Goal: Download file/media

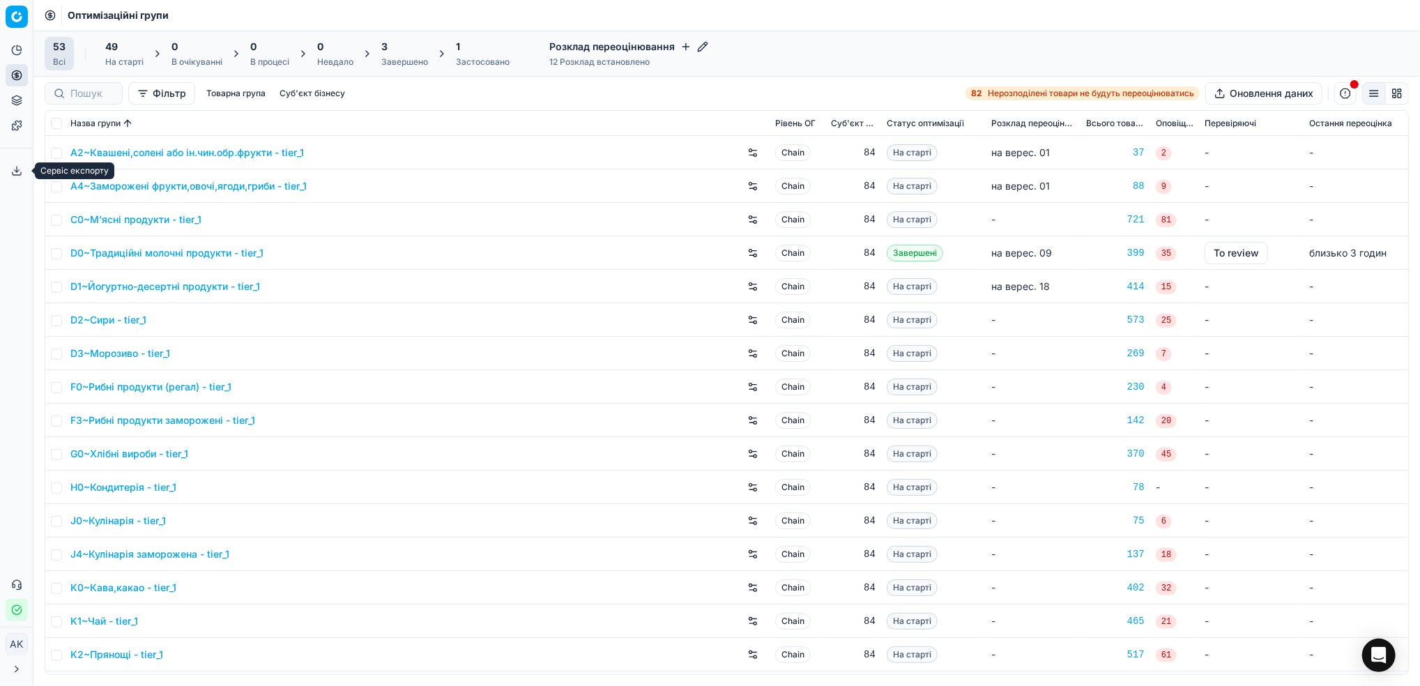
click at [16, 174] on icon at bounding box center [16, 170] width 11 height 11
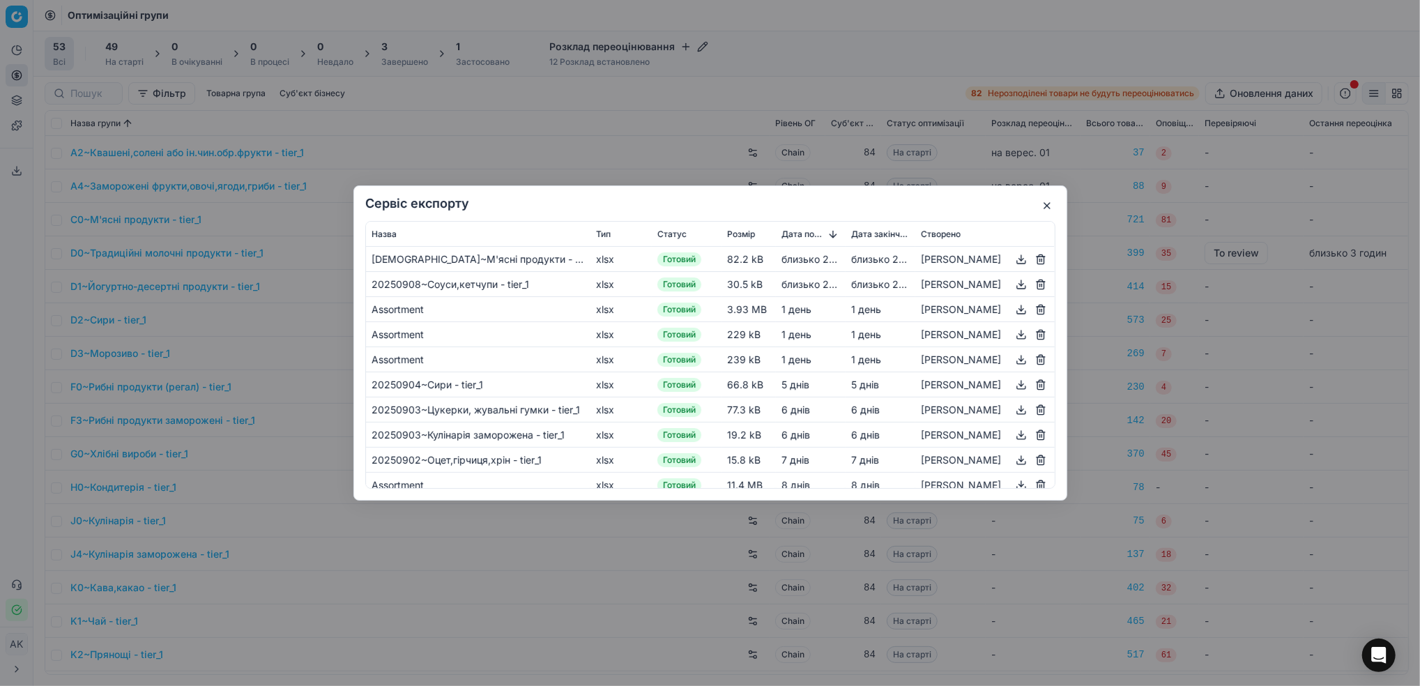
click at [1019, 259] on button "button" at bounding box center [1021, 259] width 17 height 17
click at [783, 65] on div "Сервіс експорту Назва Тип Статус Розмір Дата початку Дата закінчення Створено […" at bounding box center [710, 343] width 1420 height 686
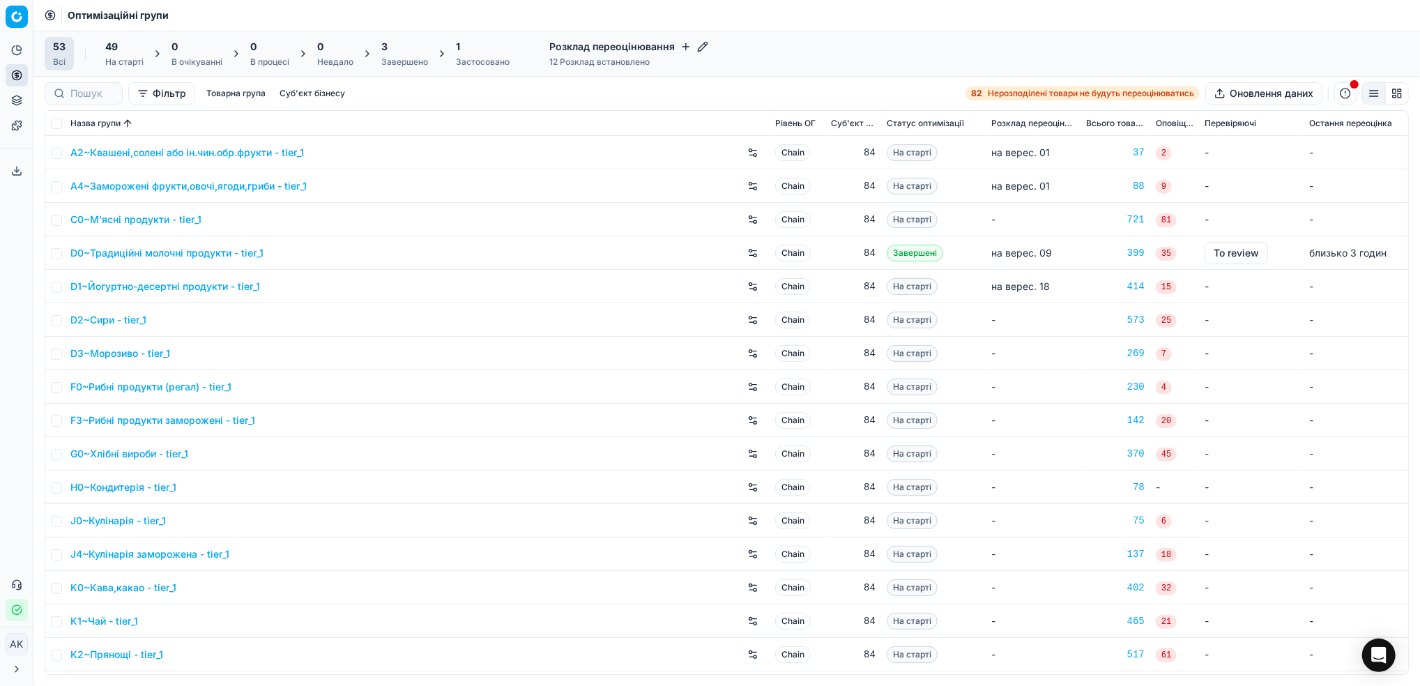
click at [403, 63] on div "Завершено" at bounding box center [404, 61] width 47 height 11
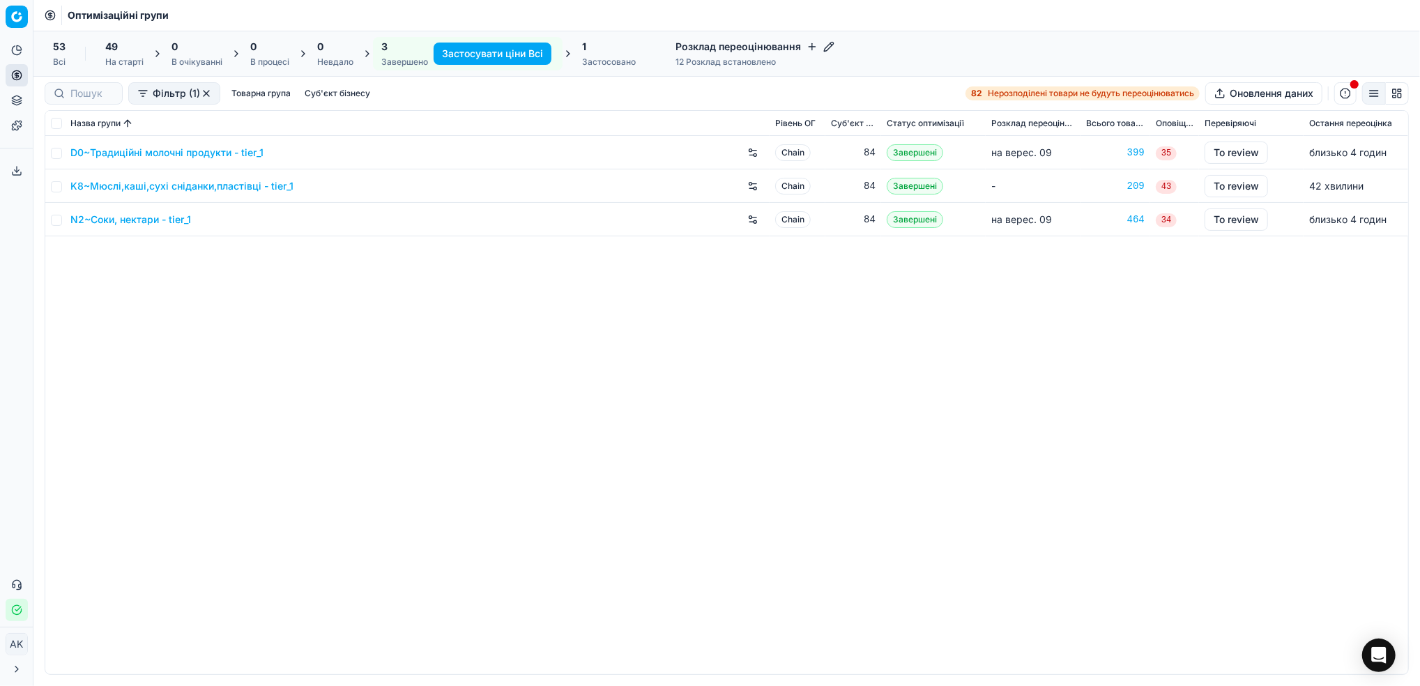
click at [618, 54] on div "1 Застосовано" at bounding box center [609, 54] width 54 height 28
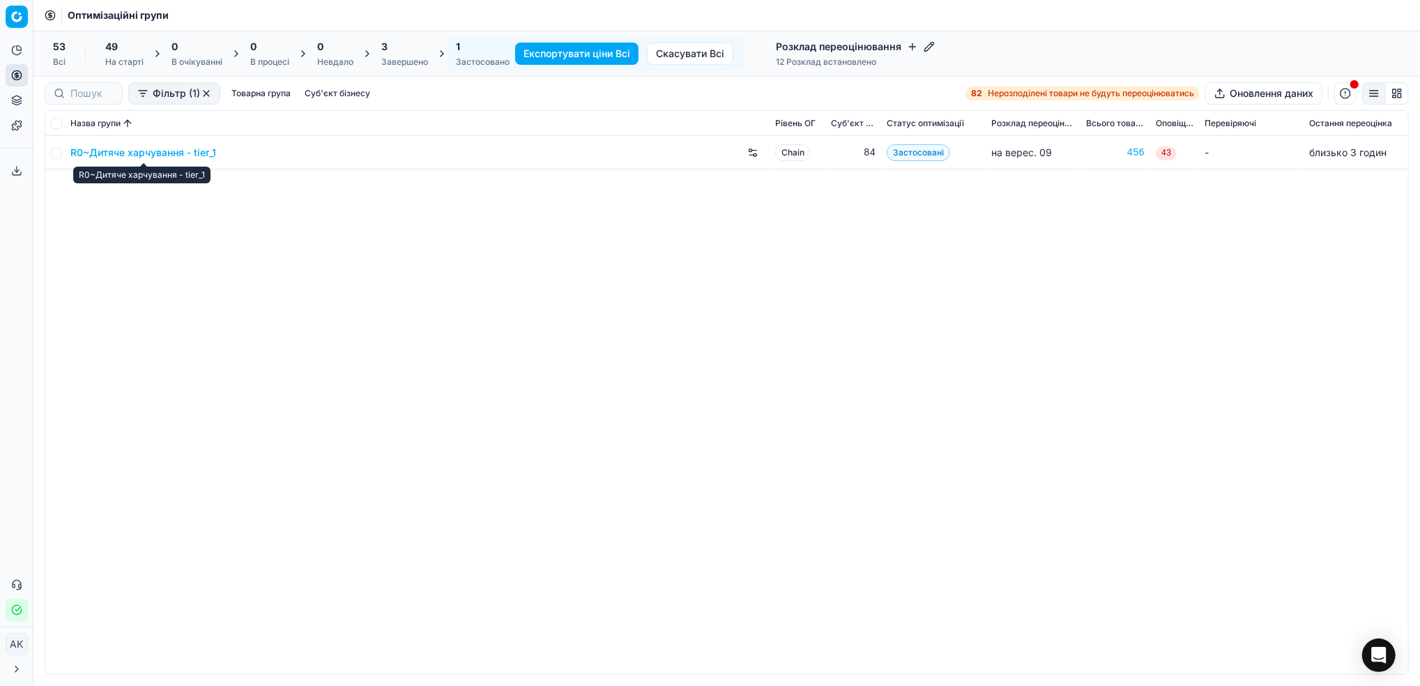
click at [136, 156] on link "R0~Дитяче харчування - tier_1" at bounding box center [143, 153] width 146 height 14
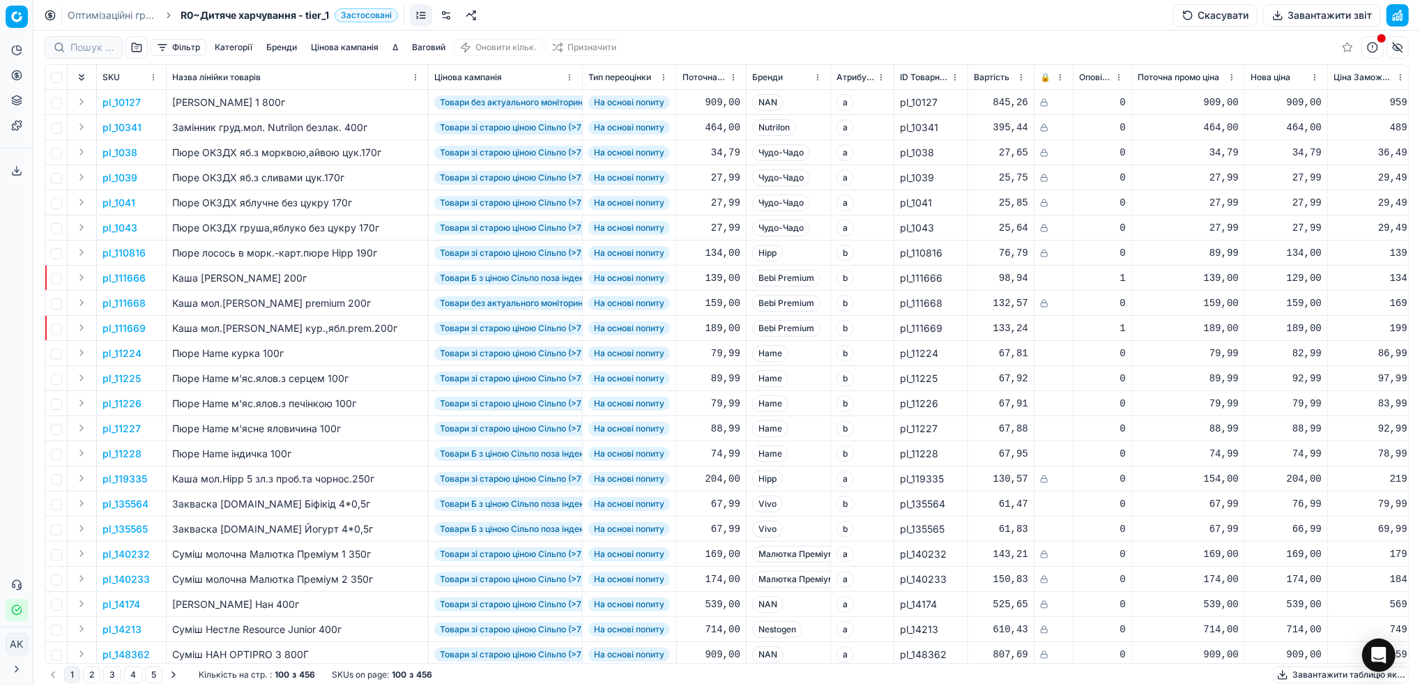
click at [1285, 10] on button "Завантажити звіт" at bounding box center [1323, 15] width 118 height 22
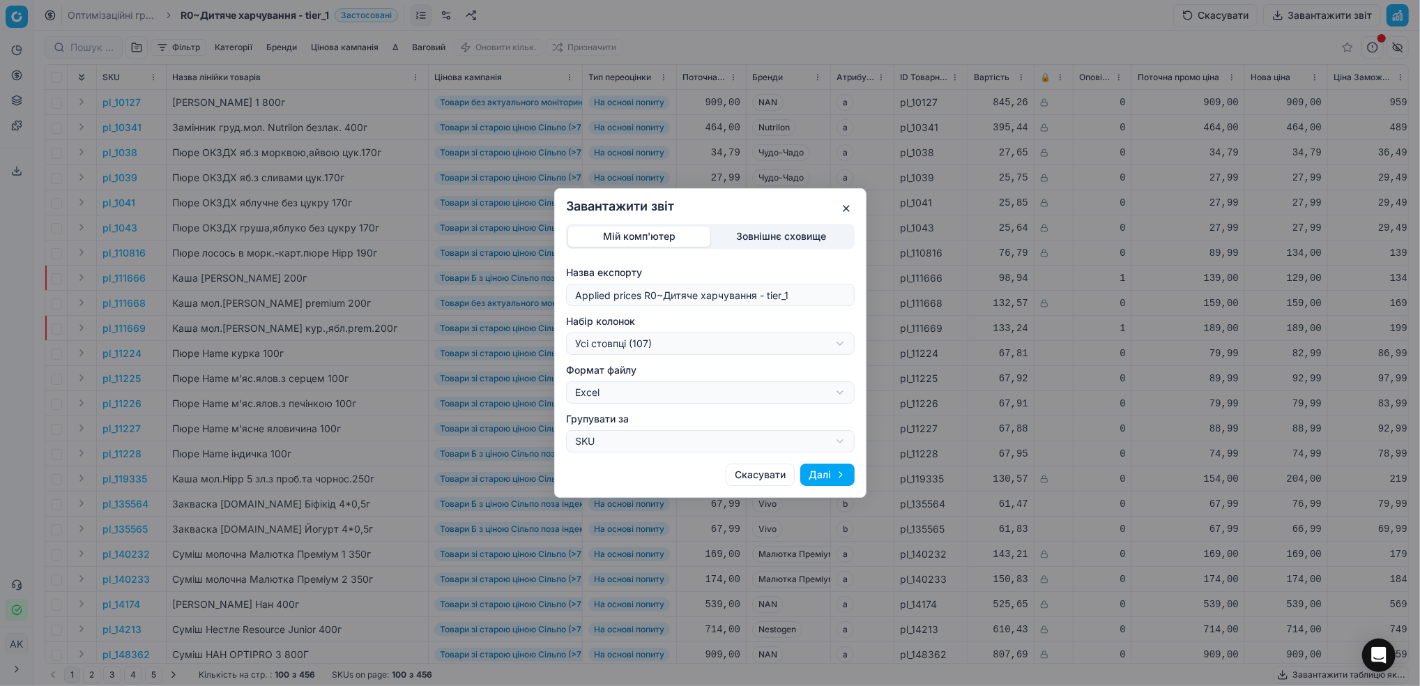
click at [838, 343] on div "Завантажити звіт Мій комп'ютер Зовнішнє сховище Назва експорту Applied prices R…" at bounding box center [710, 343] width 1420 height 686
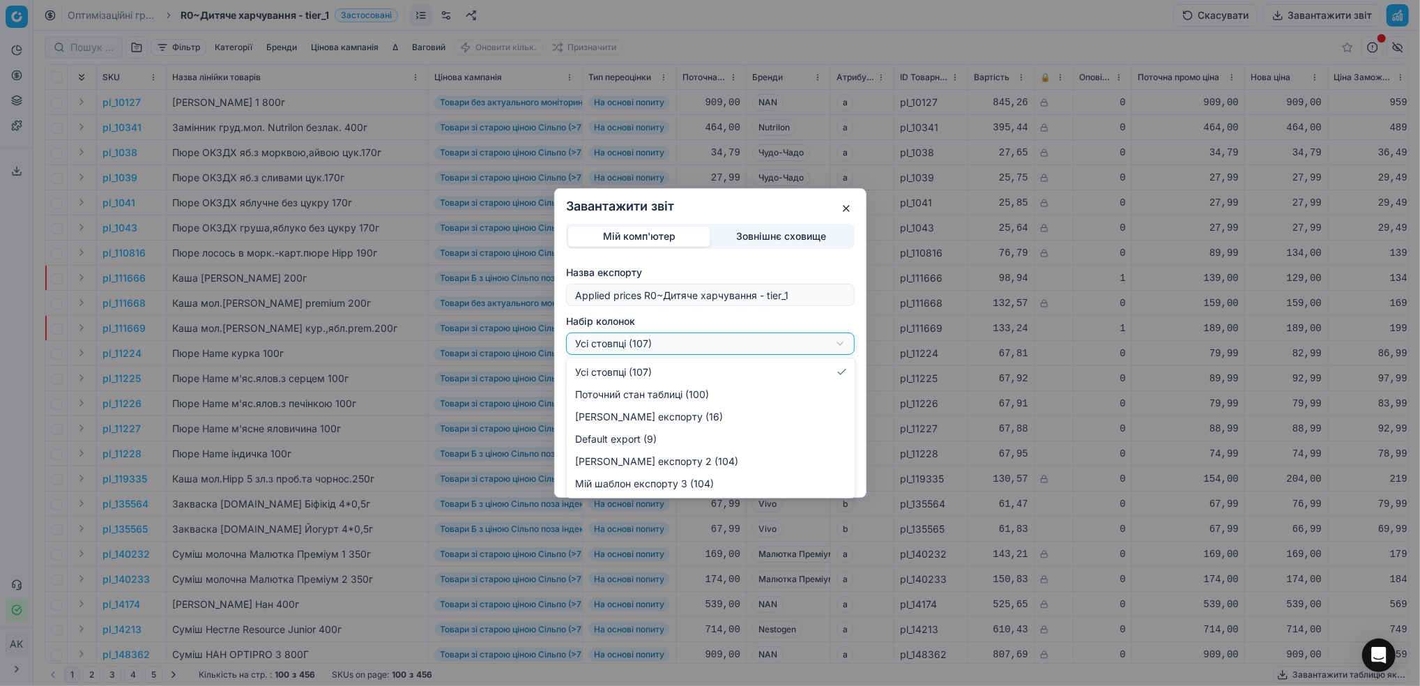
select select "custom"
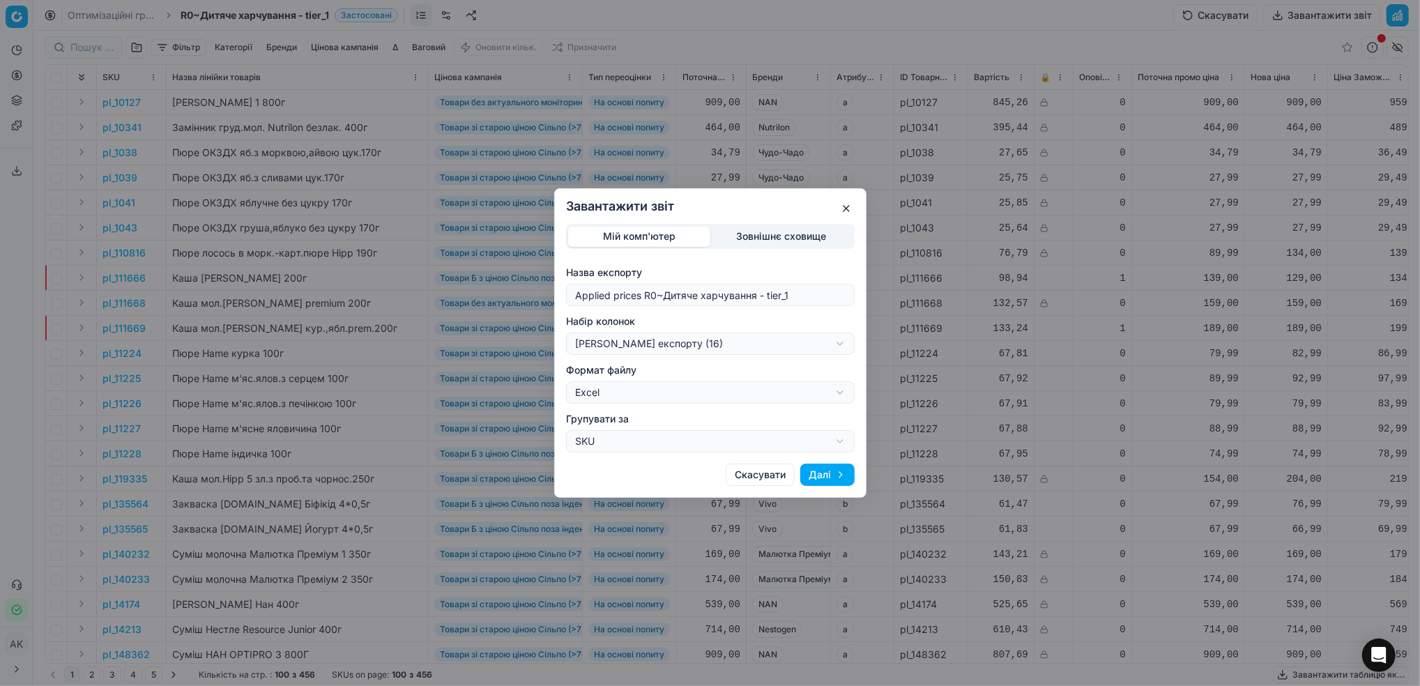
click at [828, 477] on button "Далі" at bounding box center [828, 475] width 54 height 22
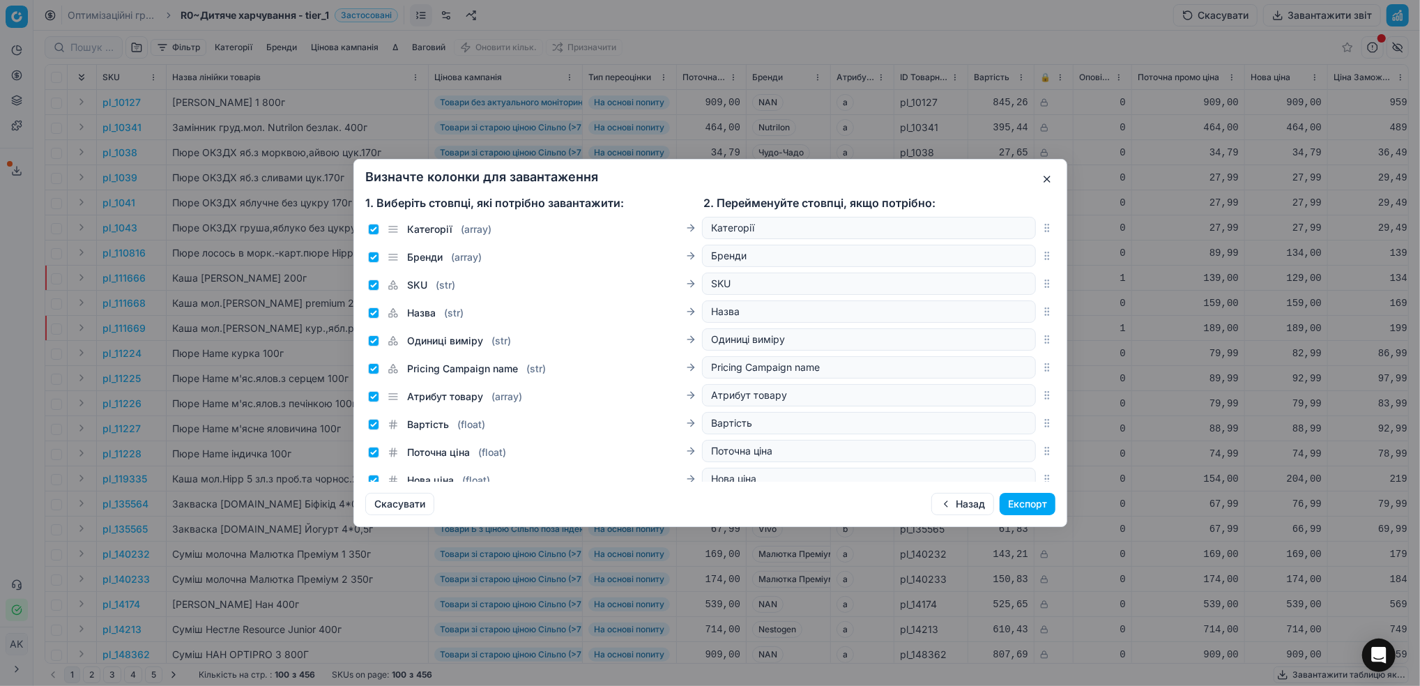
click at [1045, 184] on button "button" at bounding box center [1047, 179] width 17 height 17
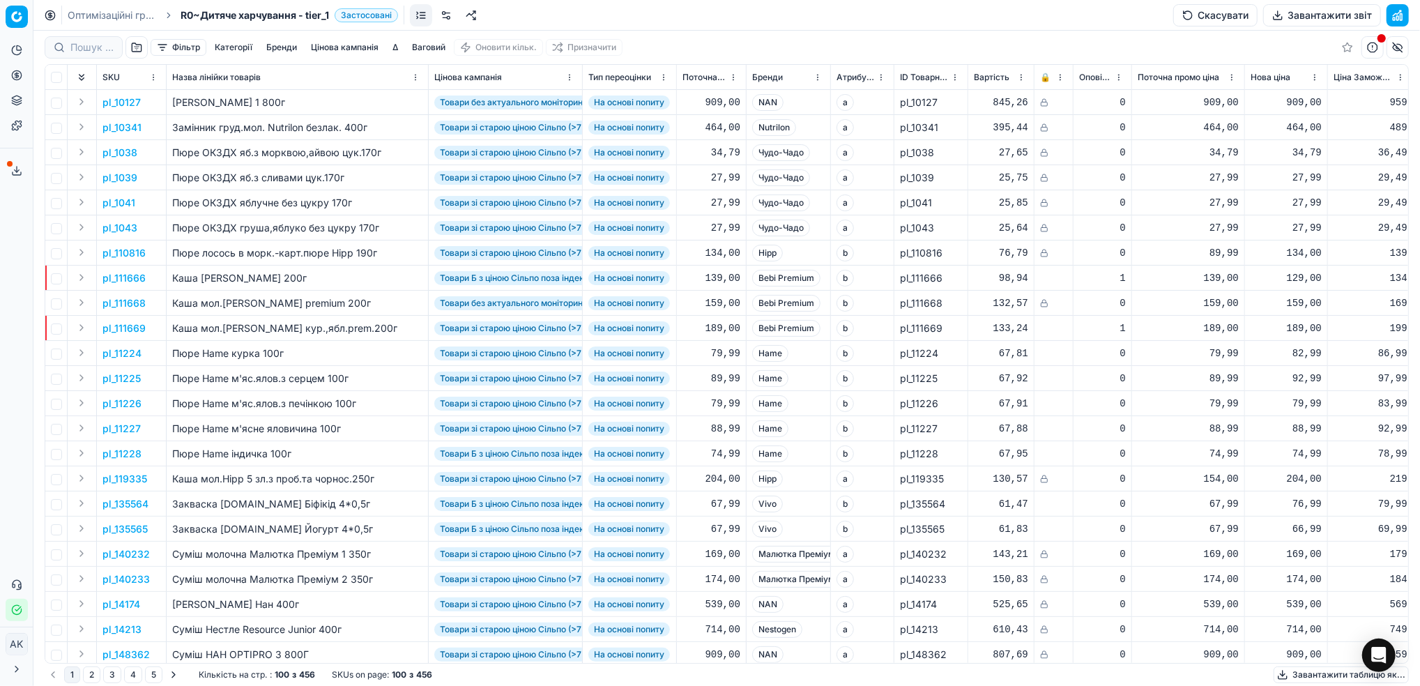
click at [105, 17] on link "Оптимізаційні групи" at bounding box center [112, 15] width 89 height 14
